Goal: Transaction & Acquisition: Purchase product/service

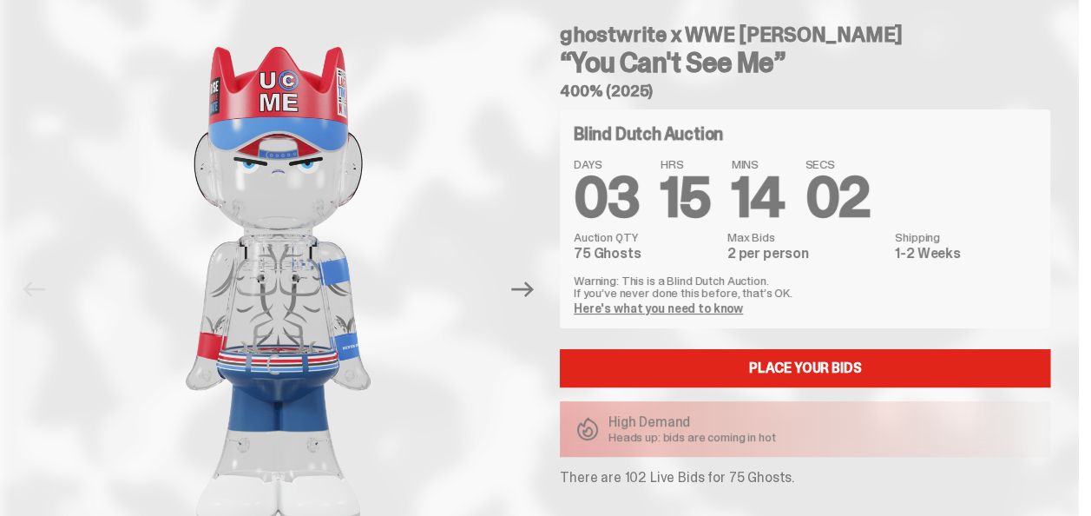
scroll to position [87, 0]
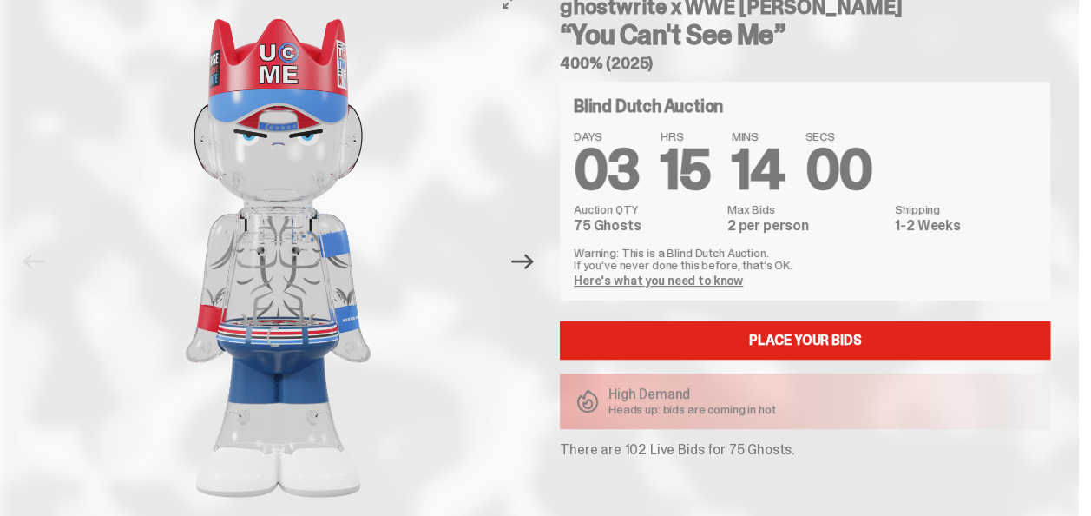
click at [529, 271] on icon "Next" at bounding box center [522, 261] width 23 height 23
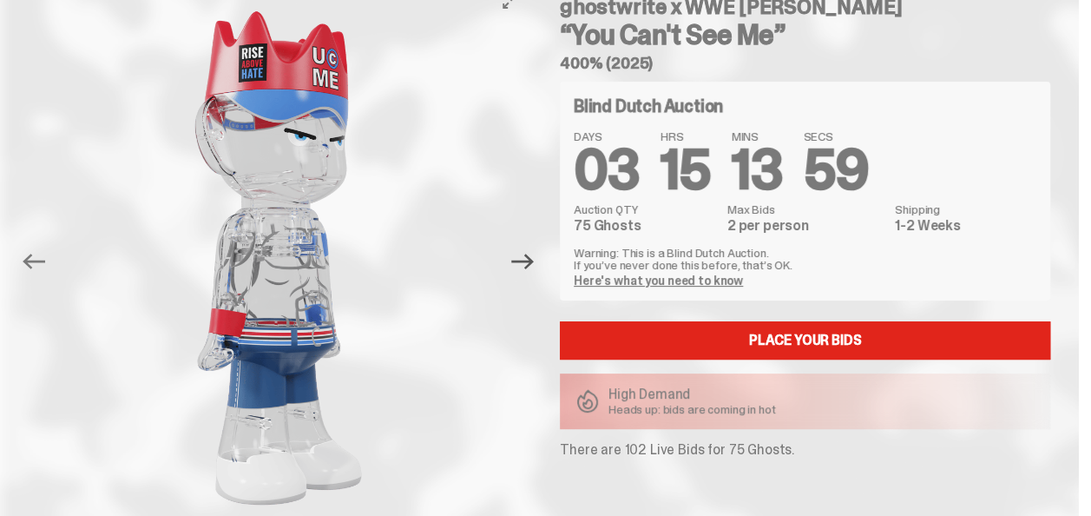
click at [529, 271] on icon "Next" at bounding box center [522, 261] width 23 height 23
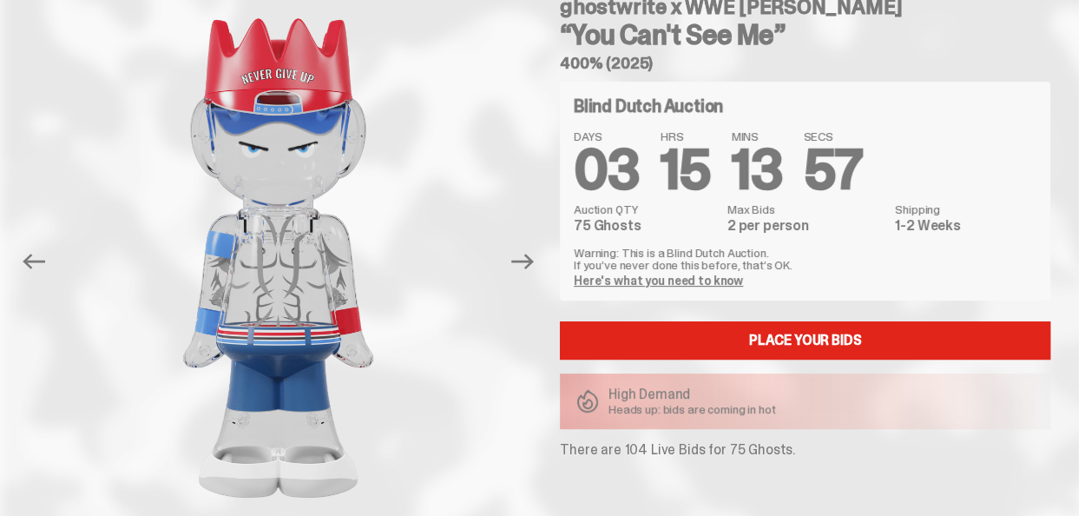
click at [529, 271] on icon "Next" at bounding box center [522, 261] width 23 height 23
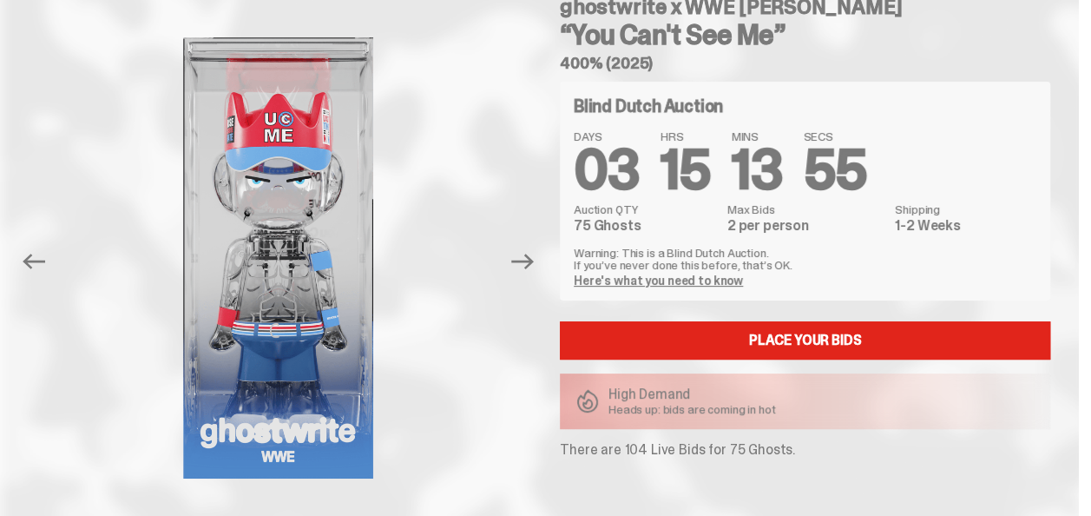
click at [529, 271] on icon "Next" at bounding box center [522, 261] width 23 height 23
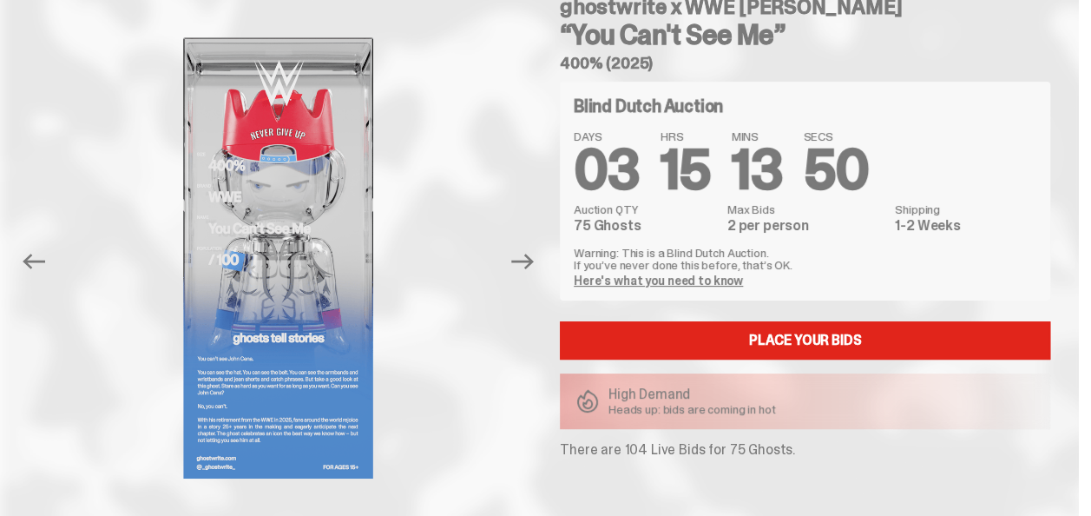
click at [529, 271] on icon "Next" at bounding box center [522, 261] width 23 height 23
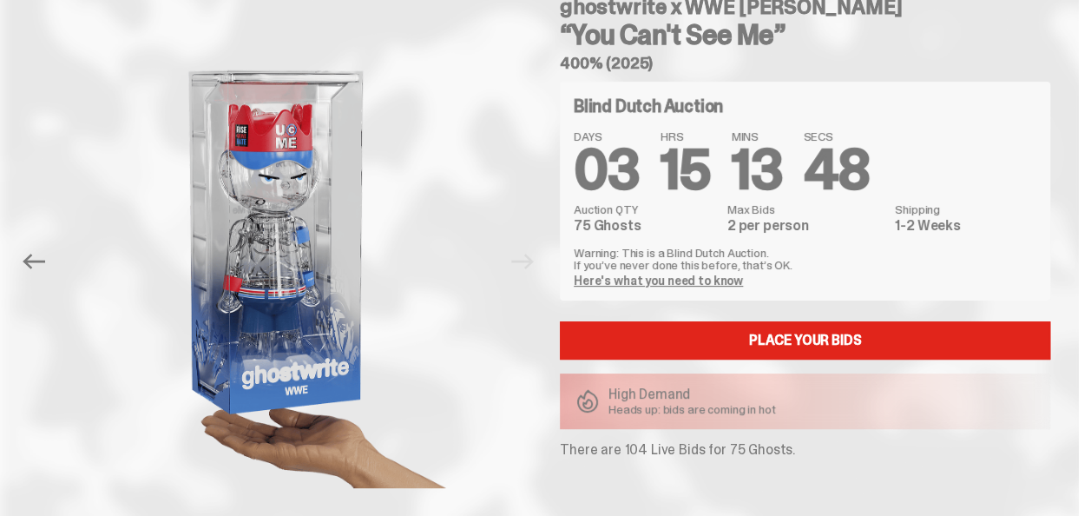
click at [529, 271] on div at bounding box center [278, 258] width 501 height 550
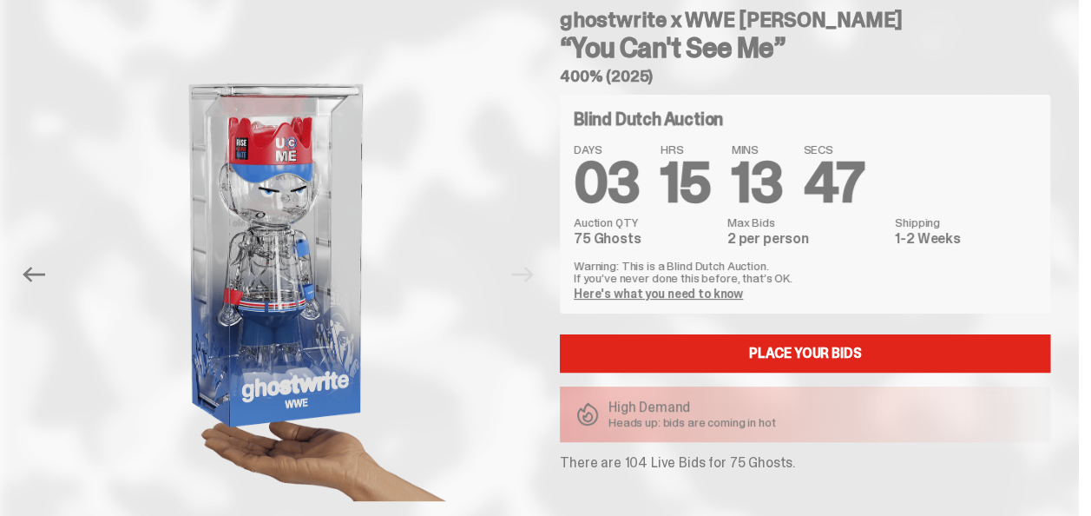
scroll to position [0, 0]
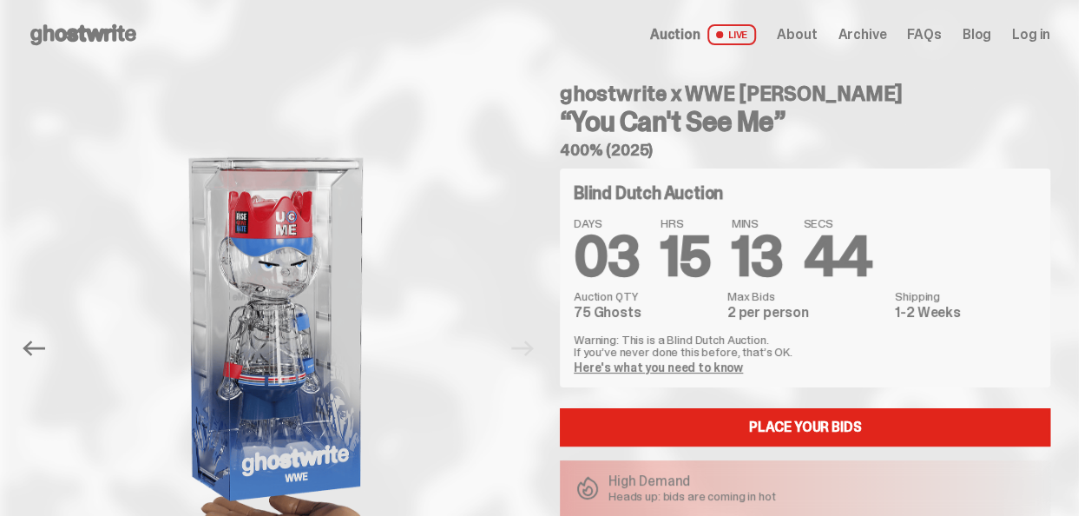
click at [812, 94] on h4 "ghostwrite x WWE John Cena" at bounding box center [805, 93] width 490 height 21
click at [715, 113] on h3 "“You Can't See Me”" at bounding box center [805, 122] width 490 height 28
click at [648, 115] on h3 "“You Can't See Me”" at bounding box center [805, 122] width 490 height 28
click at [732, 108] on h3 "“You Can't See Me”" at bounding box center [805, 122] width 490 height 28
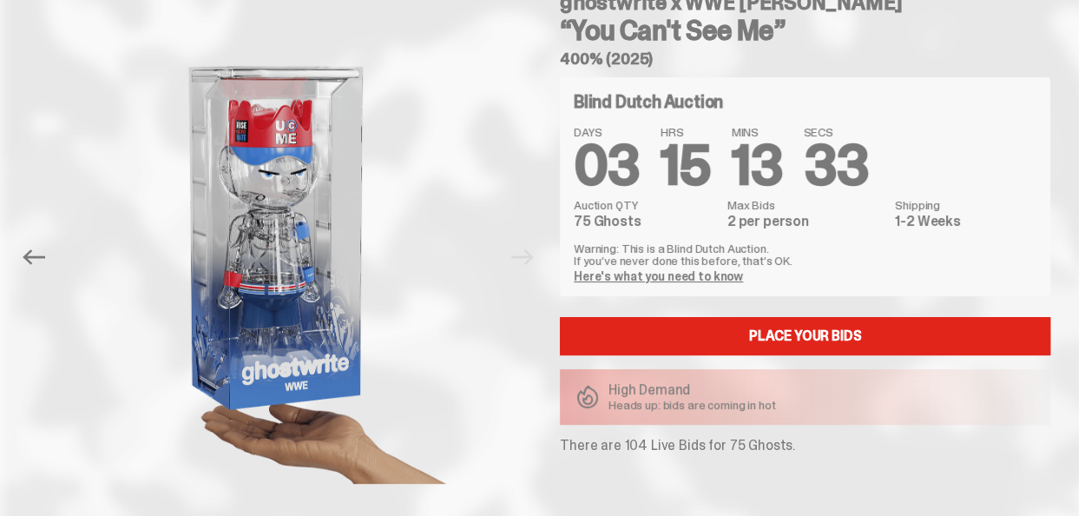
scroll to position [93, 0]
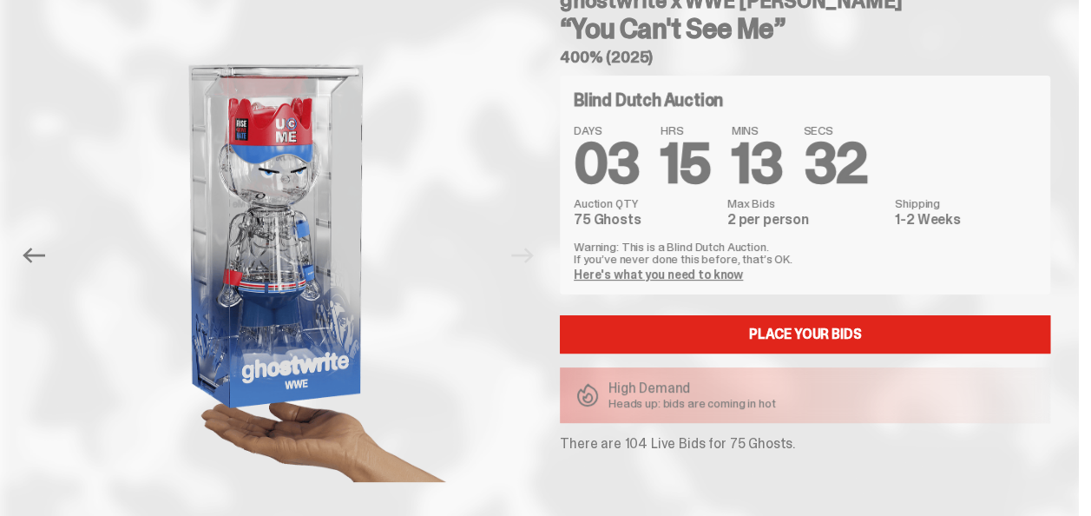
click at [657, 96] on h4 "Blind Dutch Auction" at bounding box center [648, 99] width 149 height 17
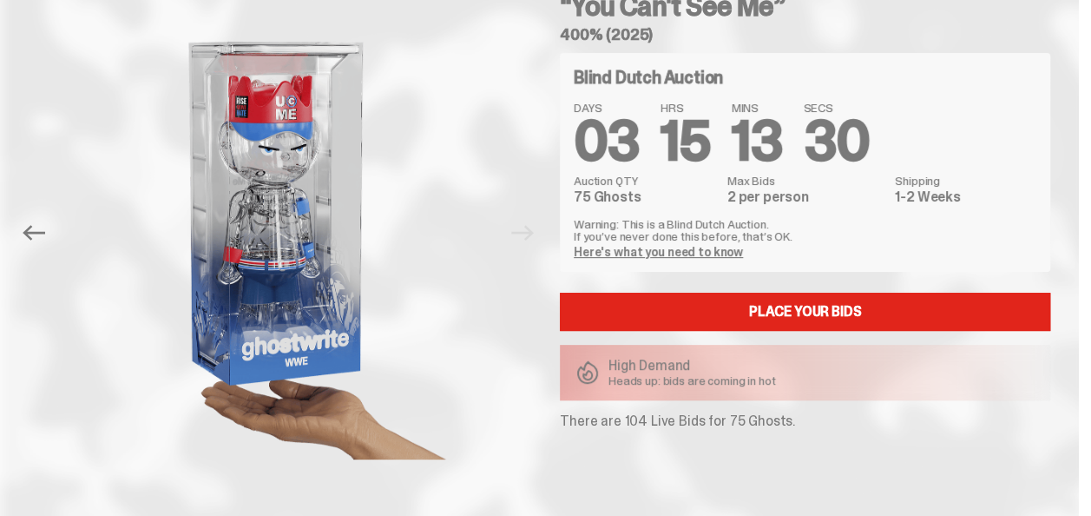
click at [625, 191] on dd "75 Ghosts" at bounding box center [645, 197] width 143 height 14
click at [643, 222] on p "Warning: This is a Blind Dutch Auction. If you’ve never done this before, that’…" at bounding box center [805, 230] width 463 height 24
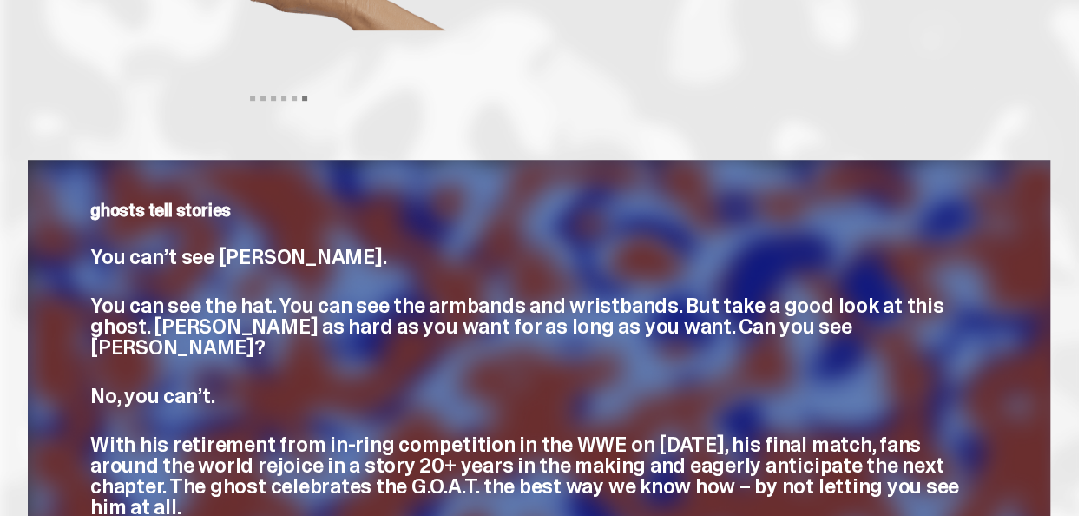
scroll to position [549, 0]
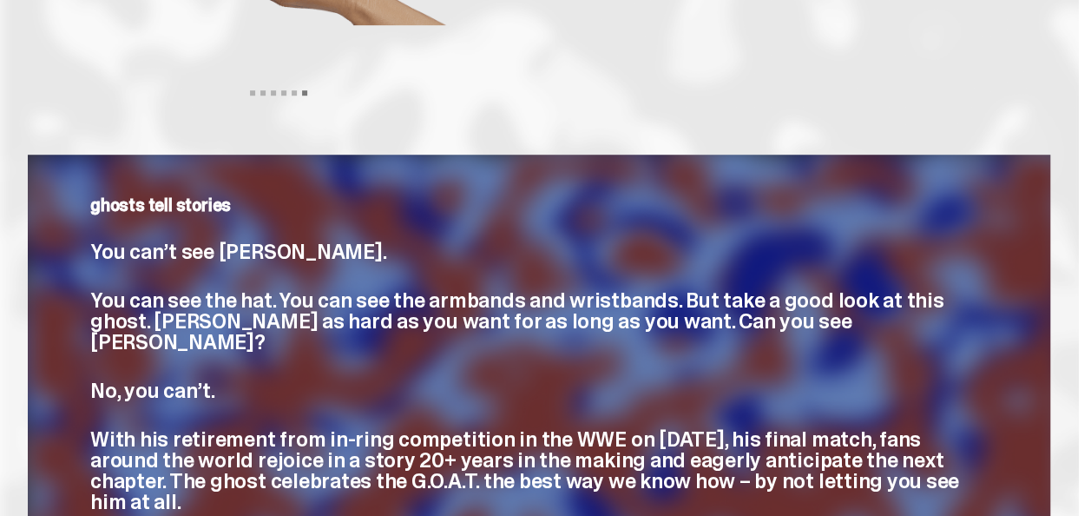
drag, startPoint x: 1090, startPoint y: 128, endPoint x: 1094, endPoint y: 176, distance: 47.9
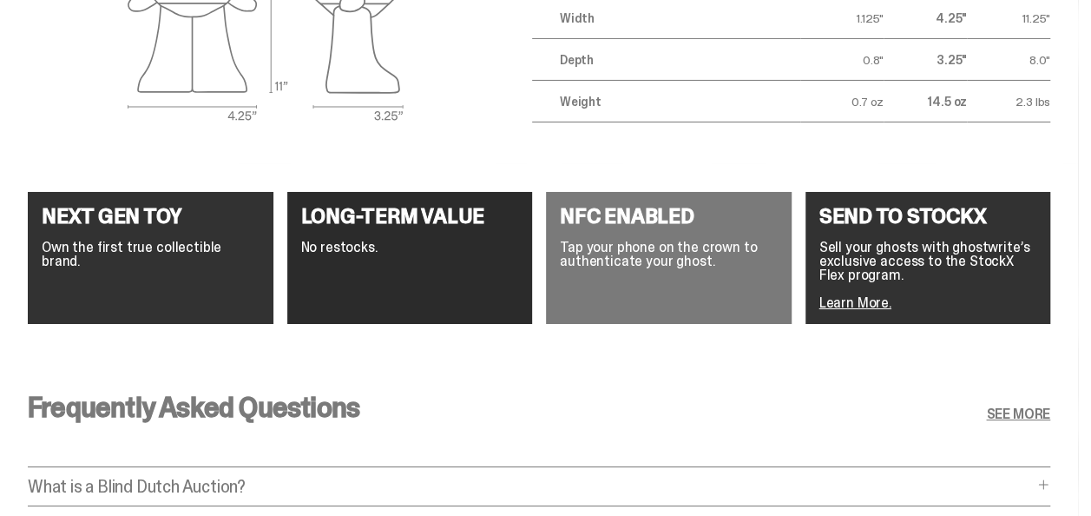
scroll to position [3233, 0]
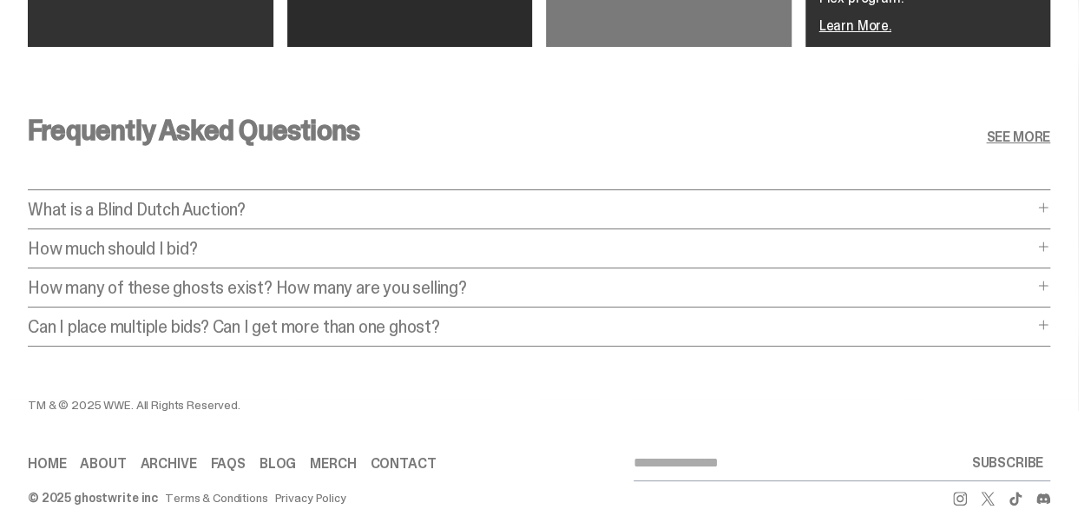
click at [334, 201] on div "Frequently Asked Questions SEE MORE What is a Blind Dutch Auction? What is a Bl…" at bounding box center [539, 237] width 1078 height 324
click at [329, 240] on p "How much should I bid?" at bounding box center [530, 248] width 1005 height 17
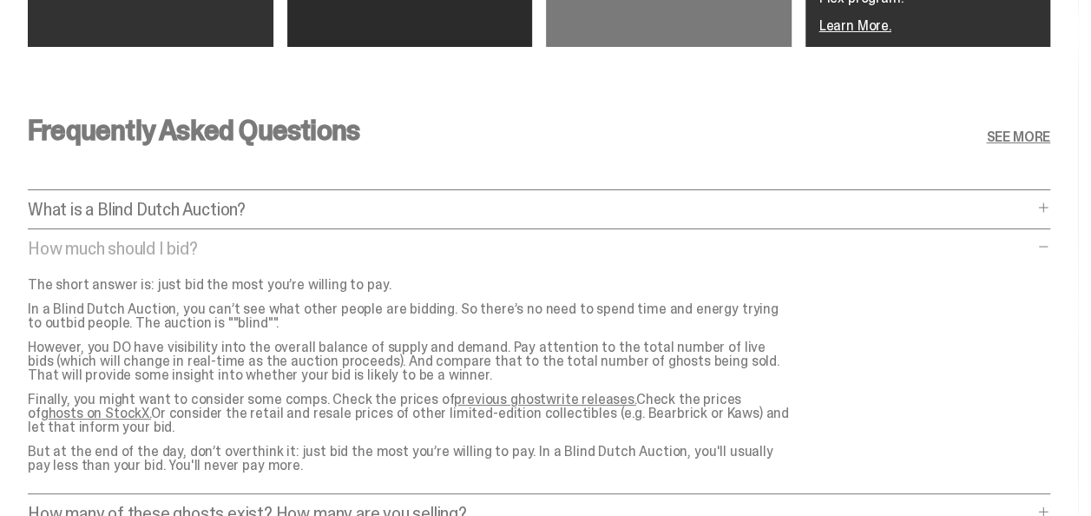
click at [334, 240] on p "How much should I bid?" at bounding box center [530, 248] width 1005 height 17
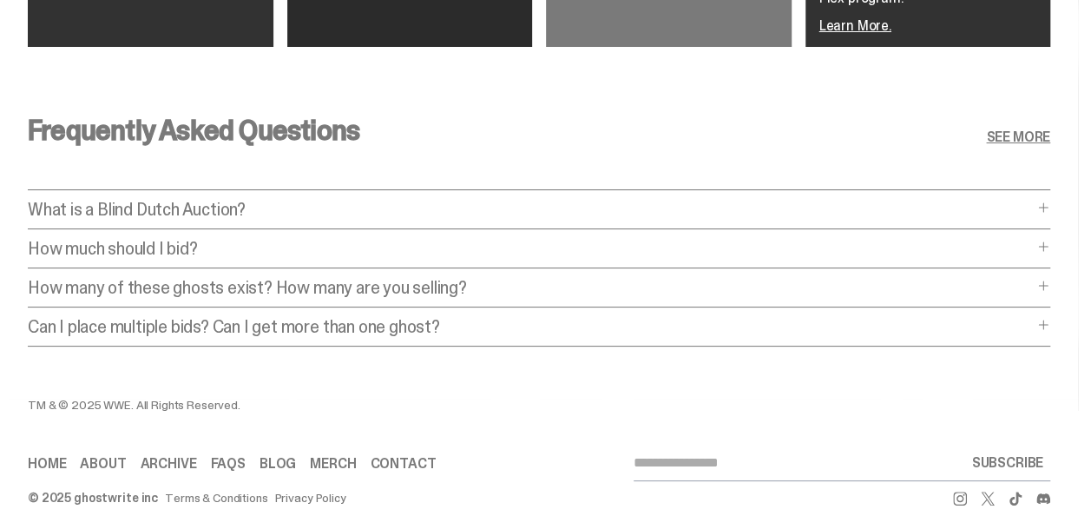
click at [331, 201] on p "What is a Blind Dutch Auction?" at bounding box center [530, 209] width 1005 height 17
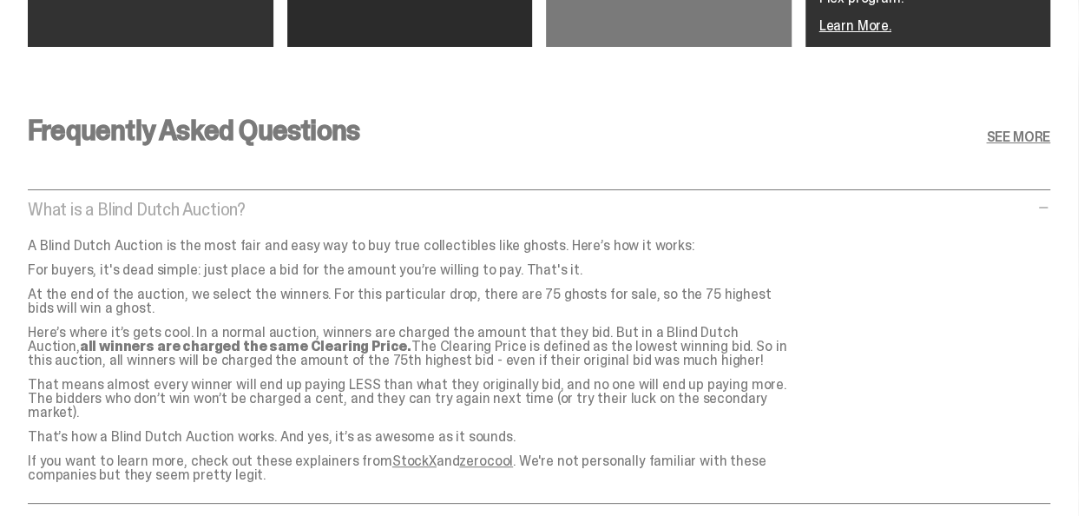
click at [331, 201] on p "What is a Blind Dutch Auction?" at bounding box center [530, 209] width 1005 height 17
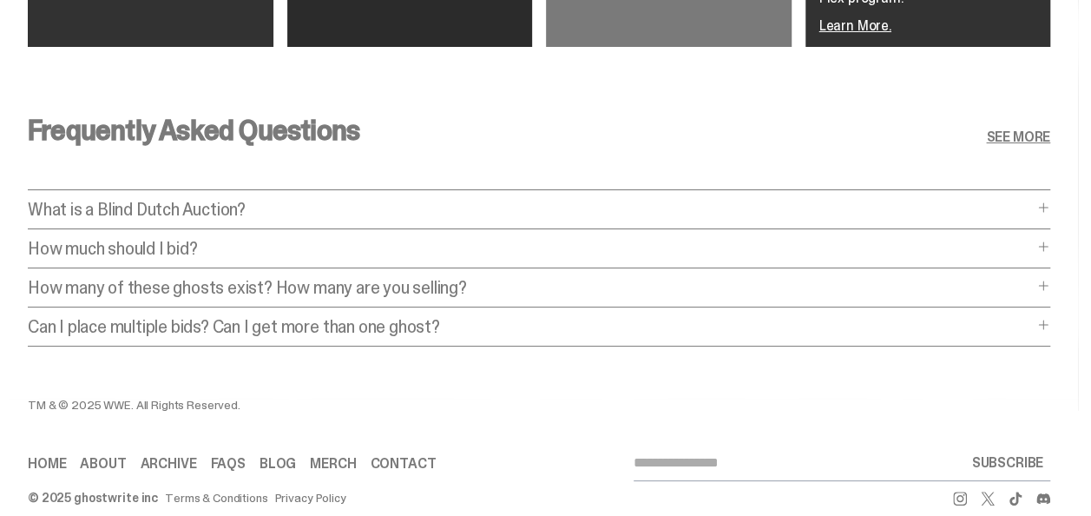
click at [406, 279] on p "How many of these ghosts exist? How many are you selling?" at bounding box center [530, 287] width 1005 height 17
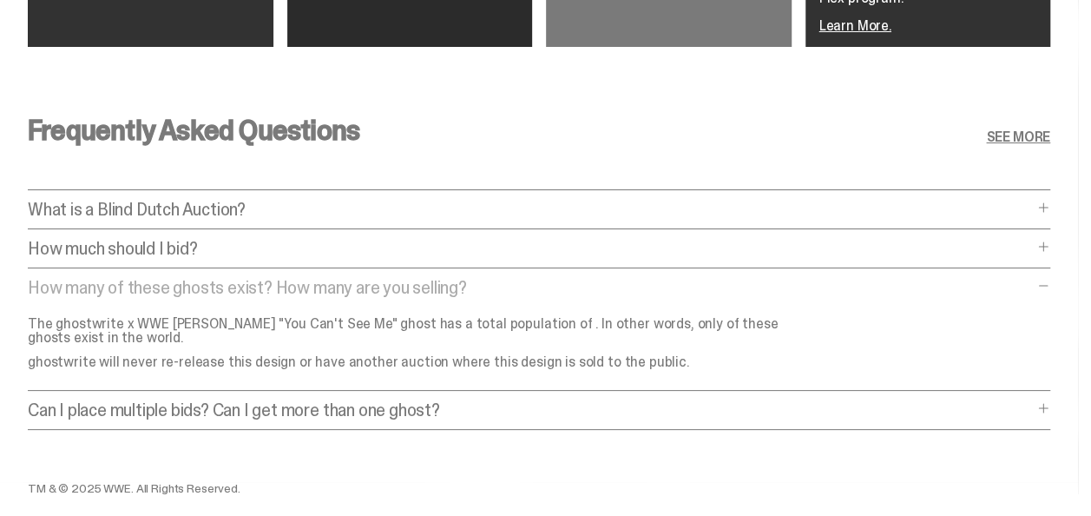
click at [406, 279] on p "How many of these ghosts exist? How many are you selling?" at bounding box center [530, 287] width 1005 height 17
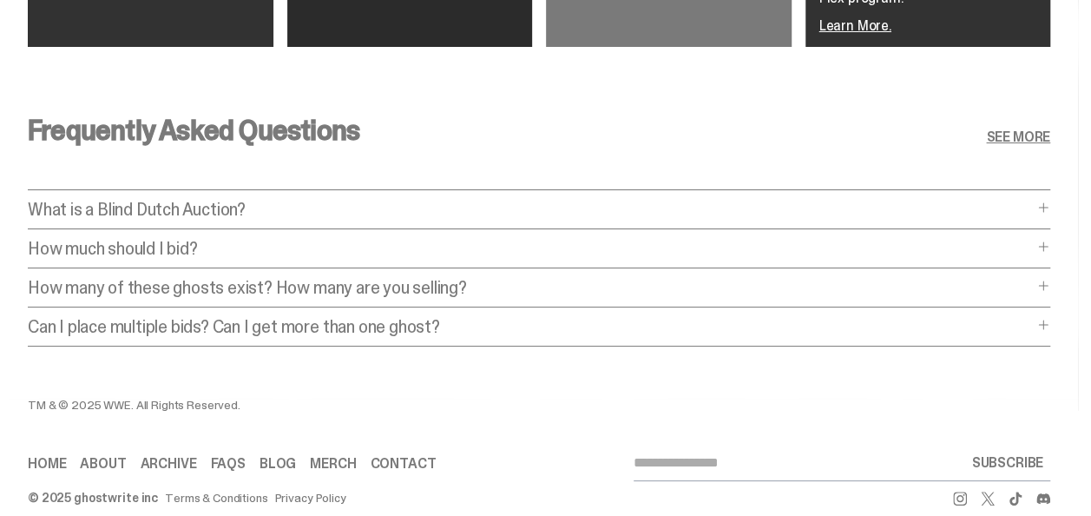
click at [405, 318] on p "Can I place multiple bids? Can I get more than one ghost?" at bounding box center [530, 326] width 1005 height 17
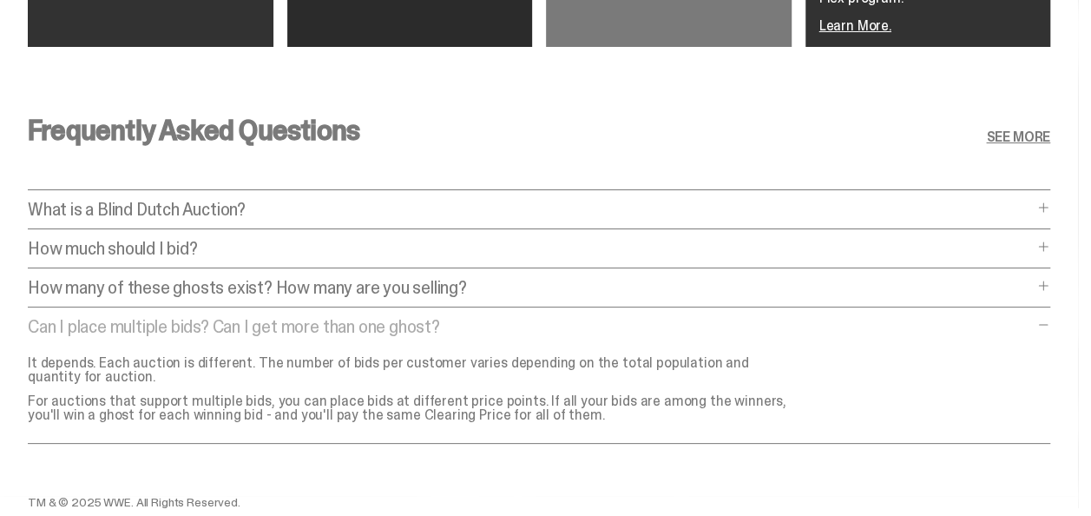
click at [405, 318] on p "Can I place multiple bids? Can I get more than one ghost?" at bounding box center [530, 326] width 1005 height 17
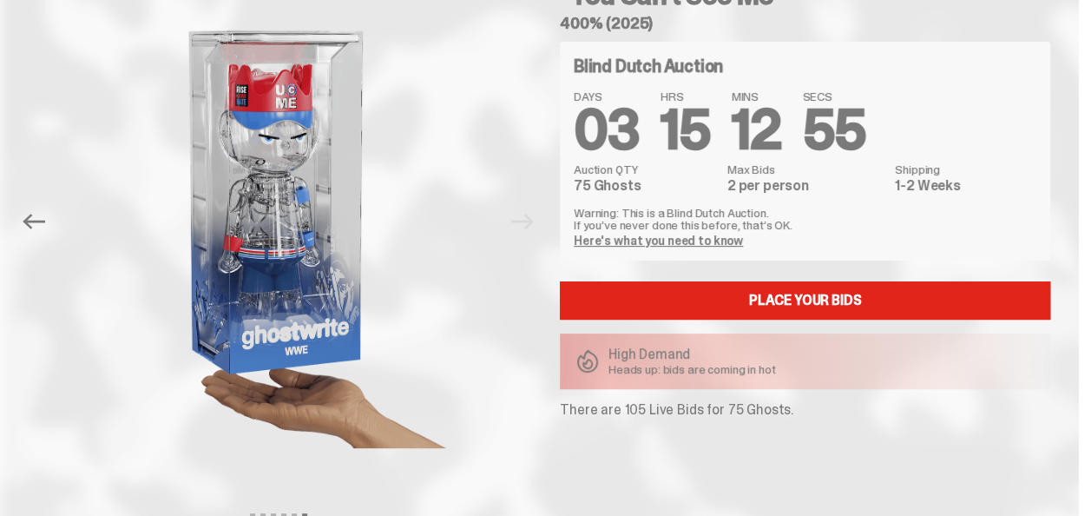
scroll to position [260, 0]
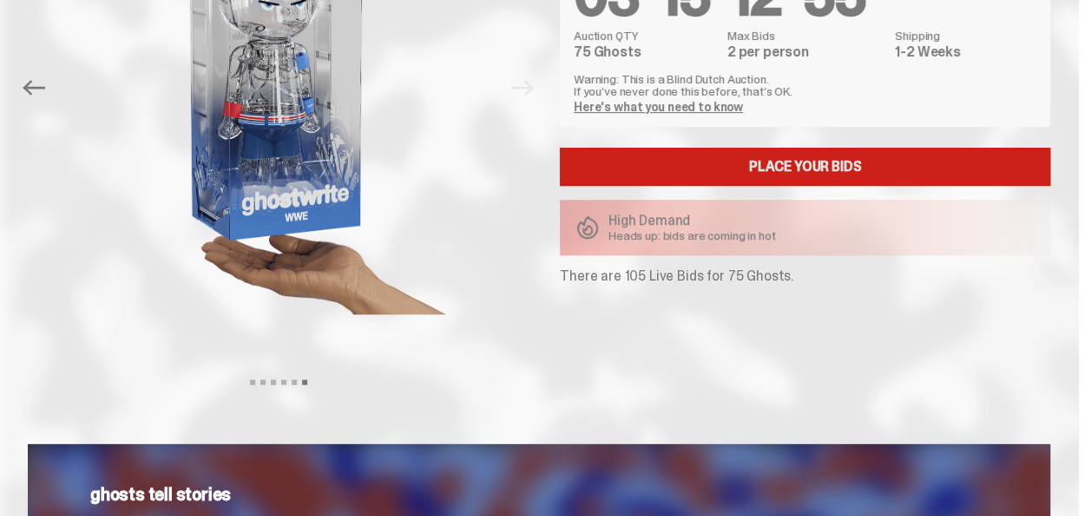
click at [796, 160] on link "Place your Bids" at bounding box center [805, 167] width 490 height 38
